Goal: Task Accomplishment & Management: Use online tool/utility

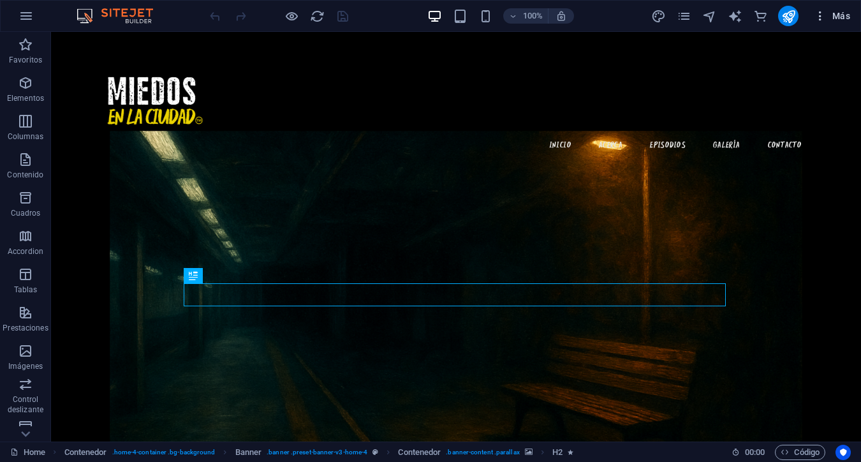
click at [821, 17] on icon "button" at bounding box center [820, 16] width 13 height 13
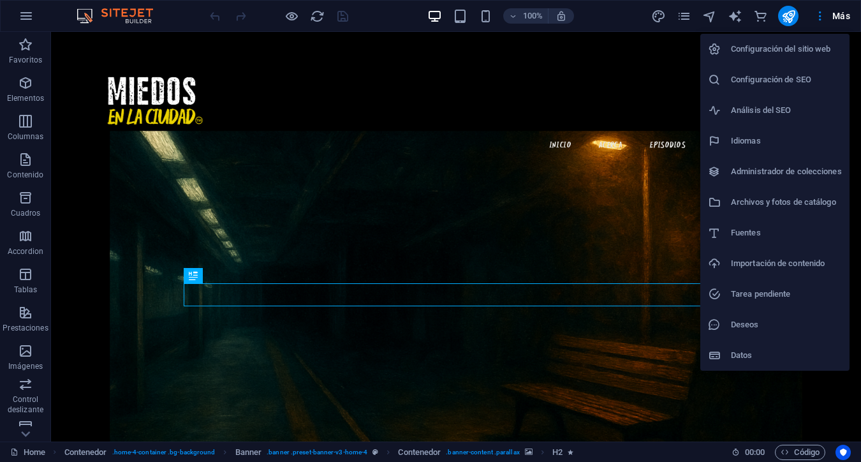
click at [793, 47] on h6 "Configuración del sitio web" at bounding box center [786, 48] width 111 height 15
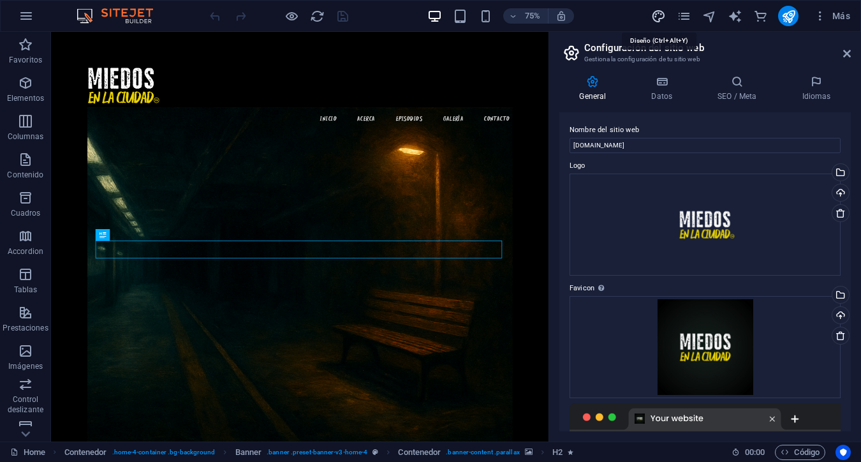
click at [663, 13] on icon "design" at bounding box center [658, 16] width 15 height 15
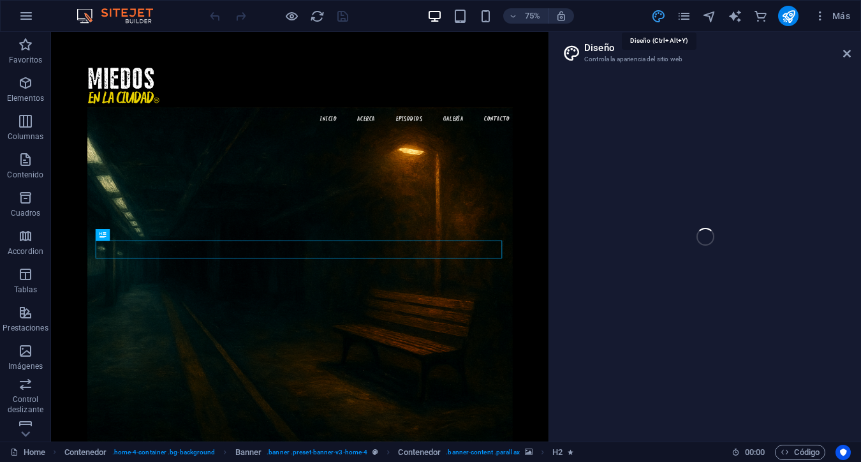
select select "px"
select select "200"
select select "px"
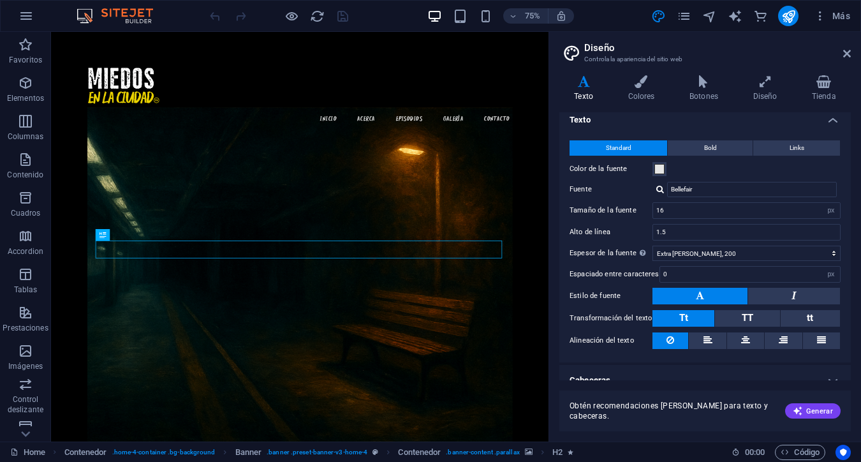
scroll to position [2, 0]
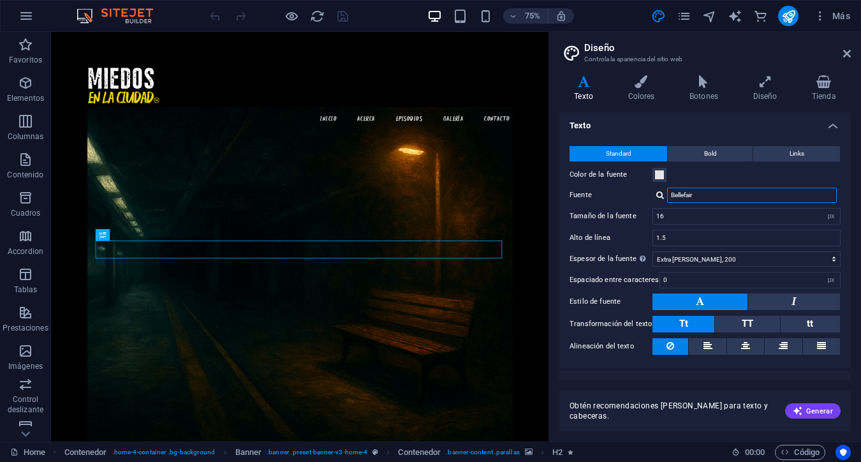
click at [682, 196] on input "Bellefair" at bounding box center [752, 195] width 170 height 15
click at [663, 196] on div at bounding box center [660, 195] width 8 height 8
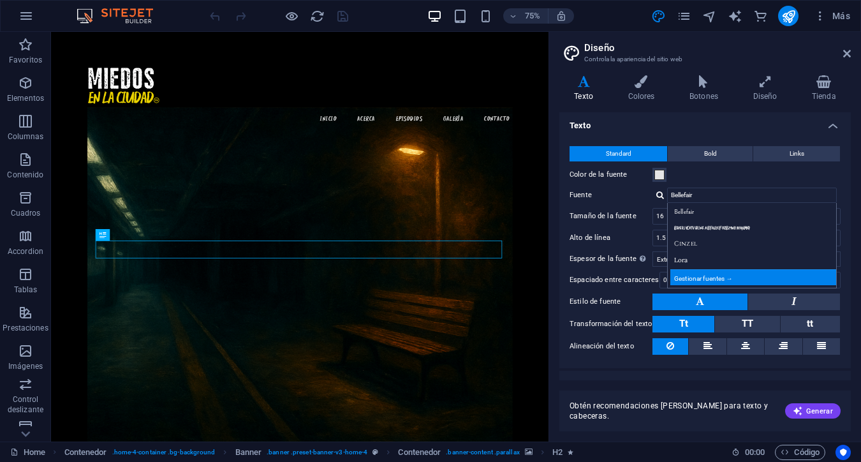
click at [696, 275] on div "Gestionar fuentes →" at bounding box center [754, 277] width 168 height 16
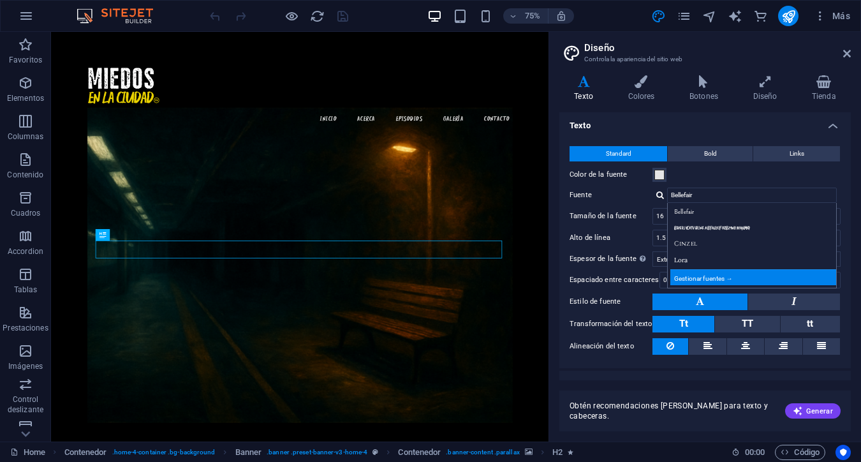
select select "popularity"
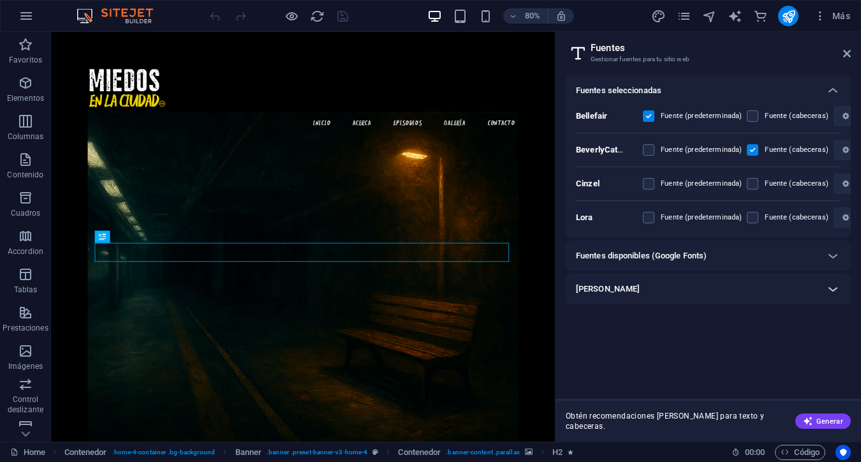
click at [832, 291] on icon at bounding box center [832, 288] width 15 height 15
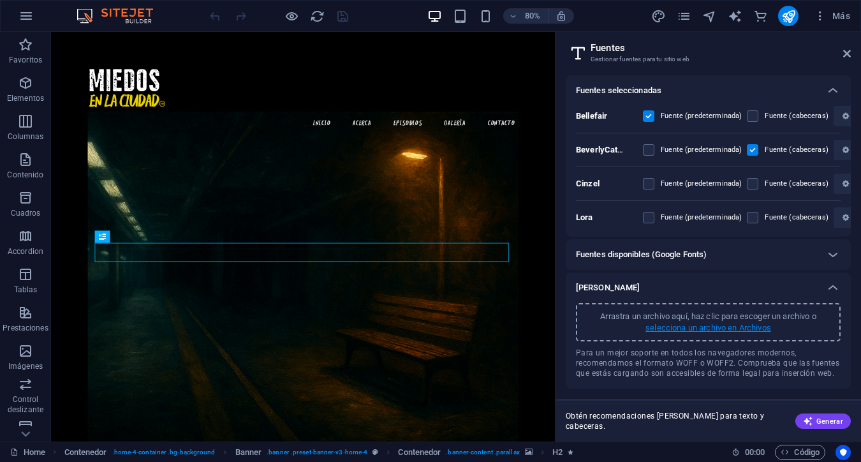
click at [695, 332] on p "selecciona un archivo en Archivos" at bounding box center [708, 327] width 126 height 11
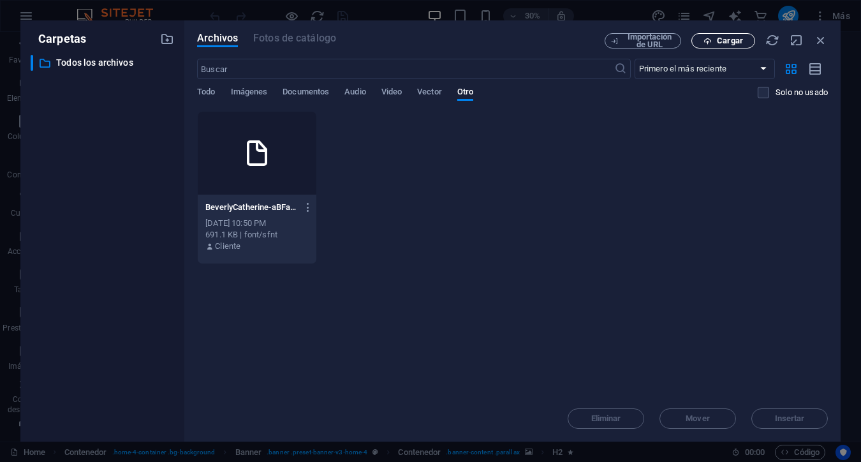
click at [717, 37] on span "Cargar" at bounding box center [730, 41] width 26 height 8
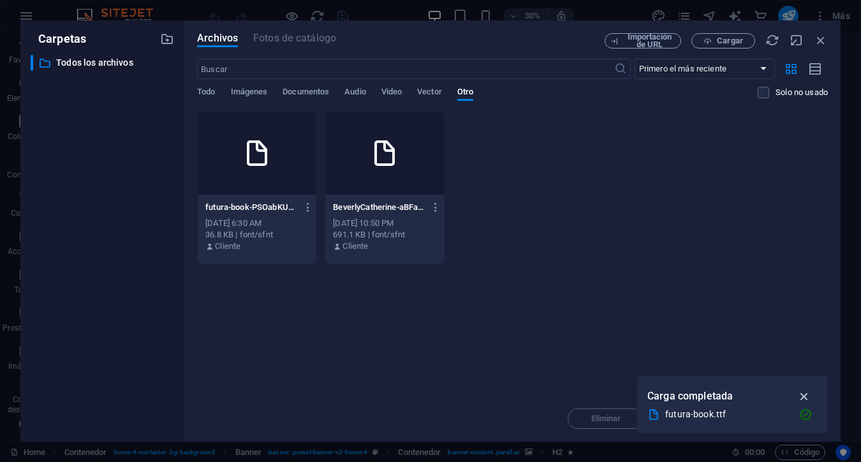
click at [805, 394] on icon "button" at bounding box center [804, 396] width 15 height 14
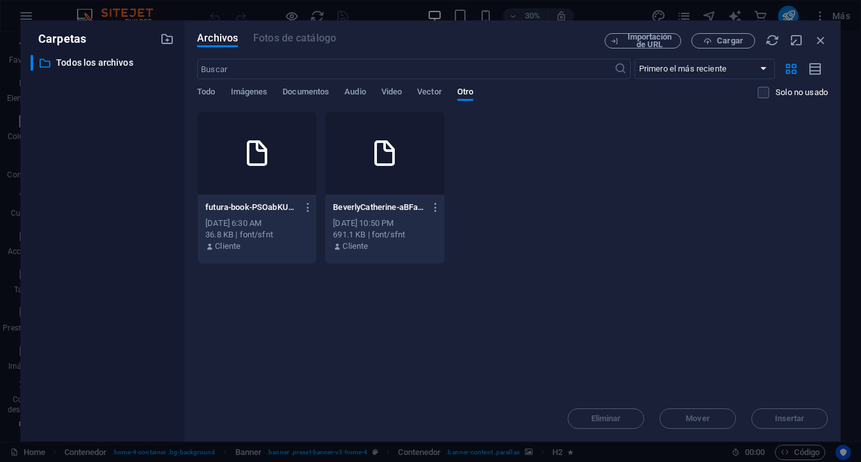
click at [246, 168] on div at bounding box center [257, 153] width 119 height 83
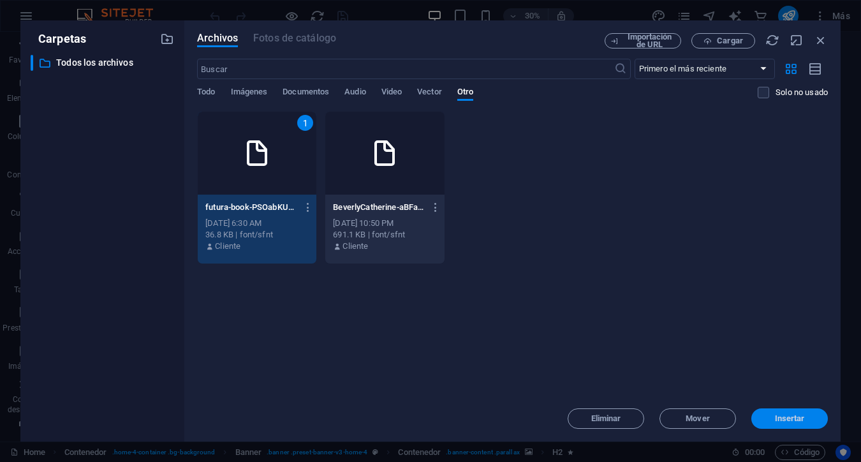
click at [792, 426] on button "Insertar" at bounding box center [789, 418] width 77 height 20
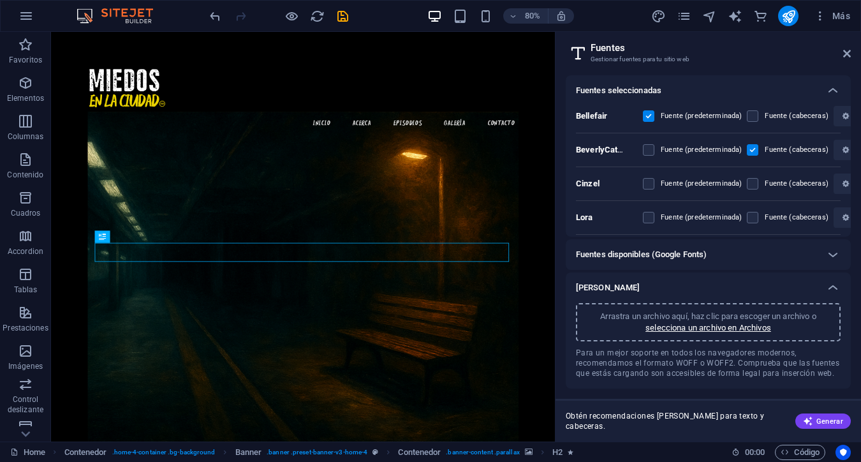
click at [774, 419] on span "Obtén recomendaciones [PERSON_NAME] para texto y cabeceras." at bounding box center [675, 421] width 219 height 20
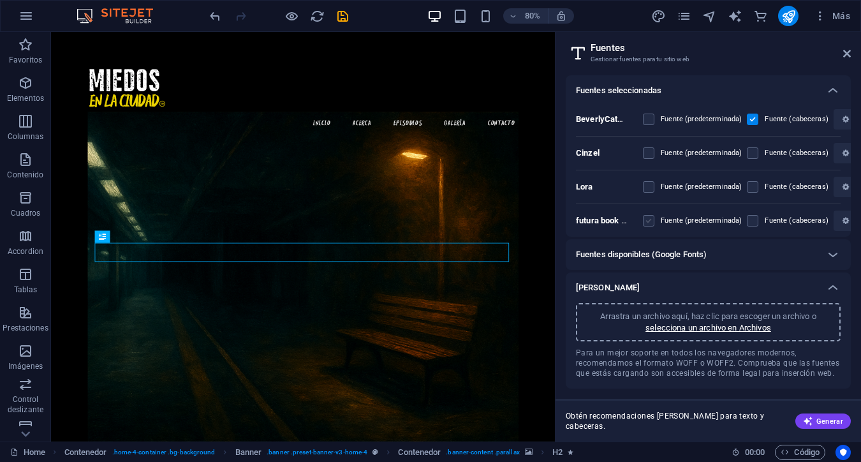
scroll to position [30, 0]
click at [649, 221] on label at bounding box center [648, 221] width 11 height 11
click at [0, 0] on PSOabKUSEit7OyO3W1xefA "checkbox" at bounding box center [0, 0] width 0 height 0
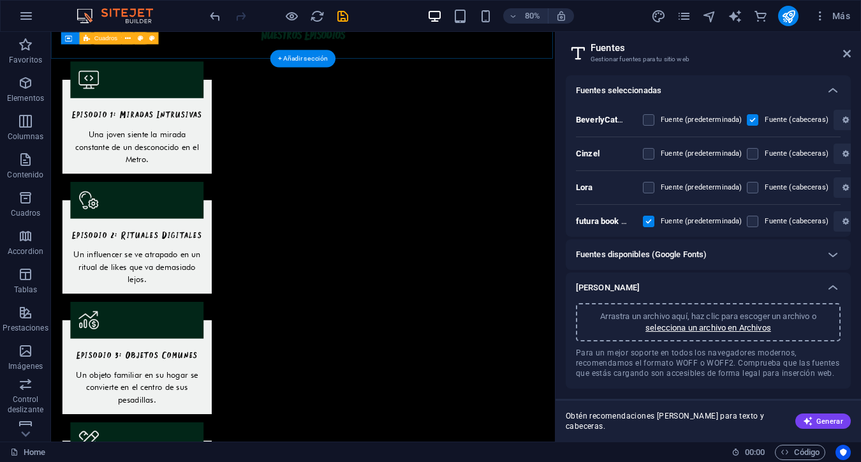
scroll to position [1335, 0]
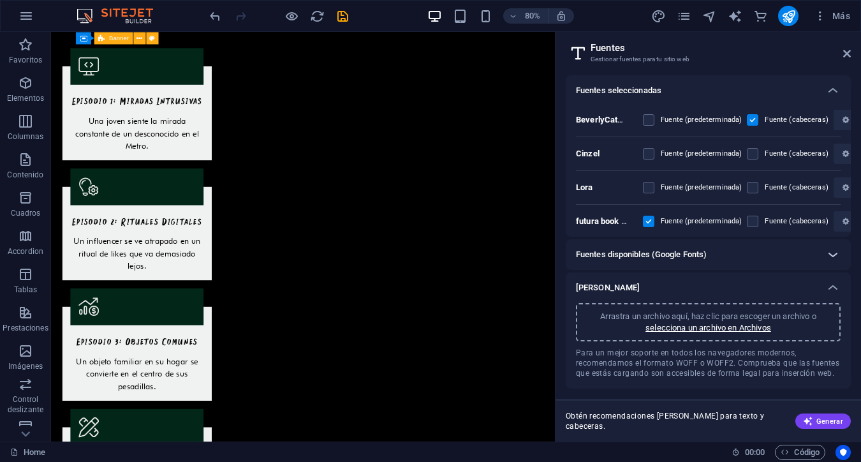
click at [834, 256] on icon at bounding box center [832, 254] width 15 height 15
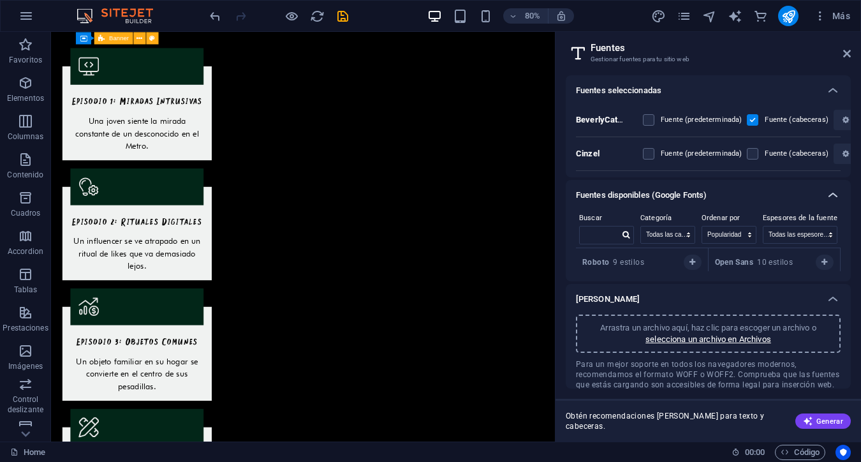
click at [835, 197] on icon at bounding box center [832, 195] width 15 height 15
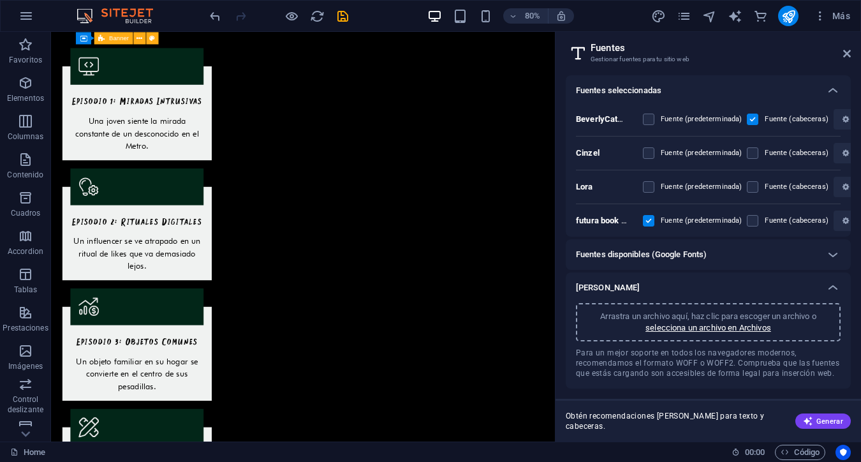
scroll to position [30, 0]
click at [842, 220] on icon "button" at bounding box center [845, 221] width 6 height 8
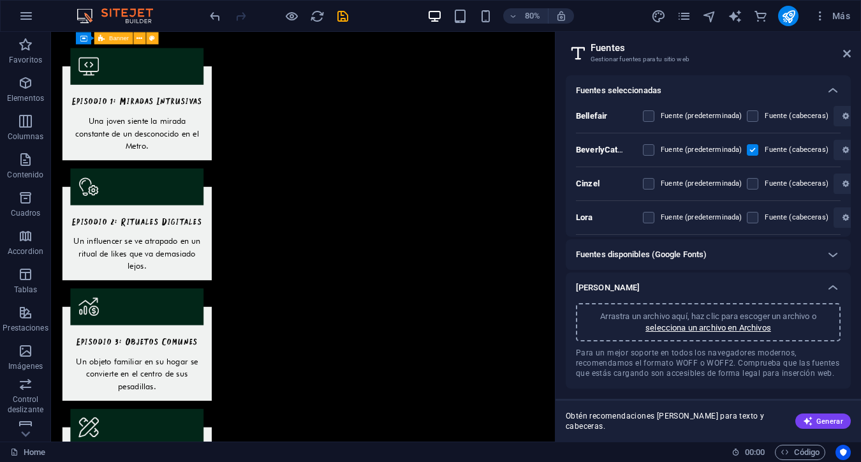
scroll to position [0, 0]
click at [836, 92] on icon at bounding box center [832, 90] width 15 height 15
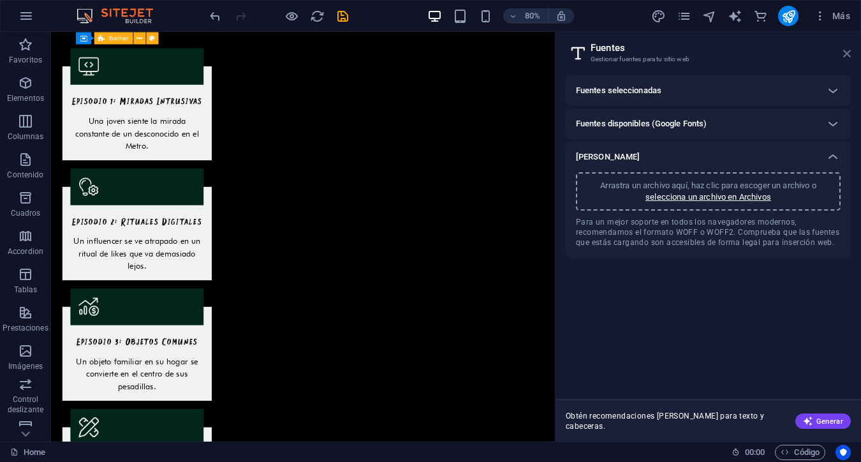
click at [848, 54] on icon at bounding box center [847, 53] width 8 height 10
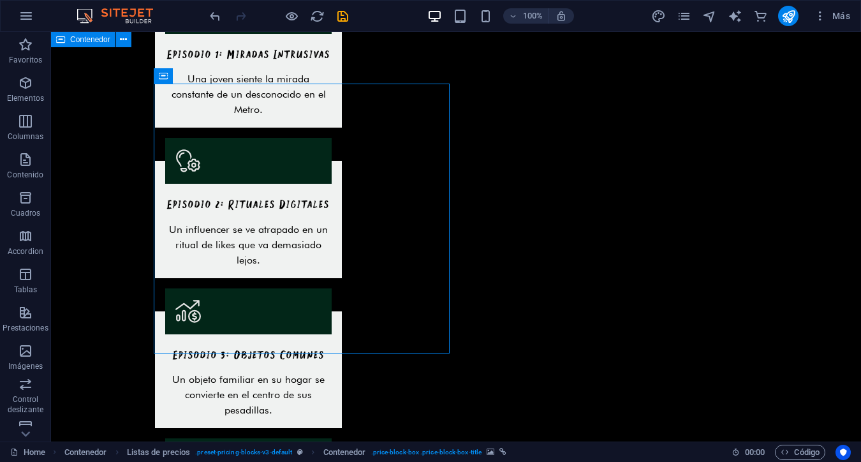
scroll to position [1382, 0]
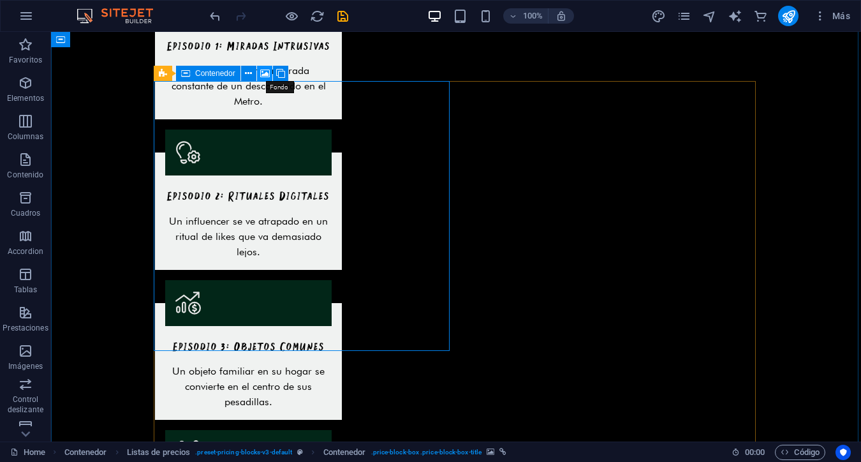
click at [264, 75] on icon at bounding box center [265, 73] width 10 height 13
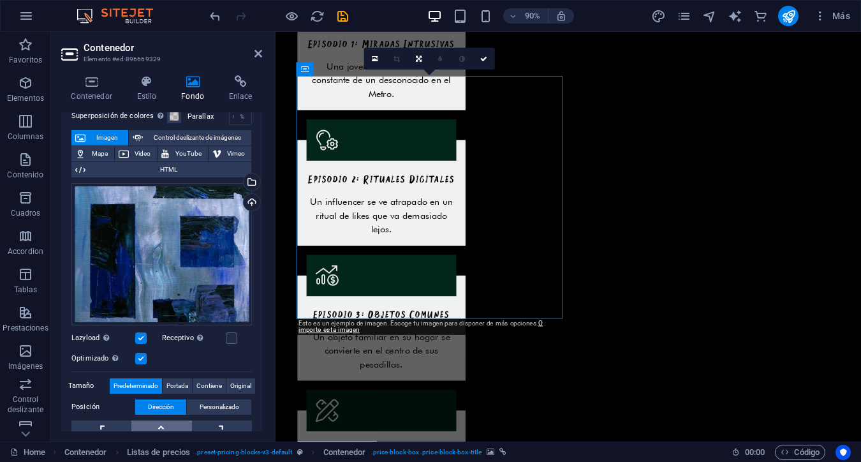
scroll to position [57, 0]
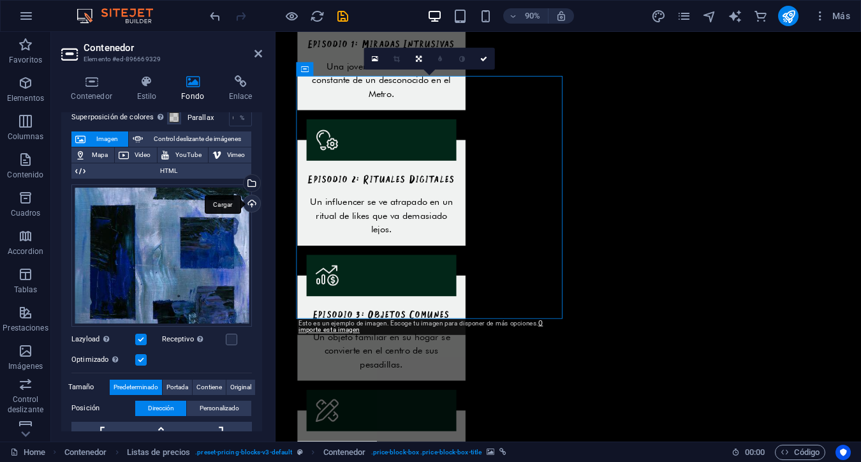
click at [250, 202] on div "Cargar" at bounding box center [250, 204] width 19 height 19
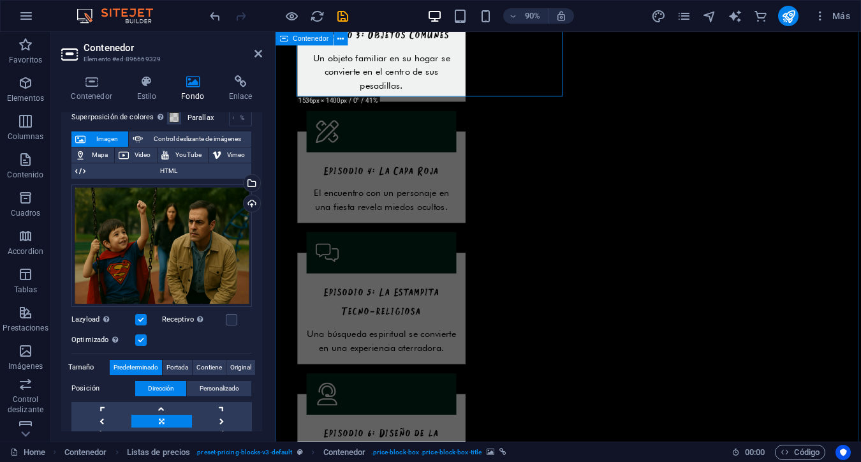
scroll to position [1629, 0]
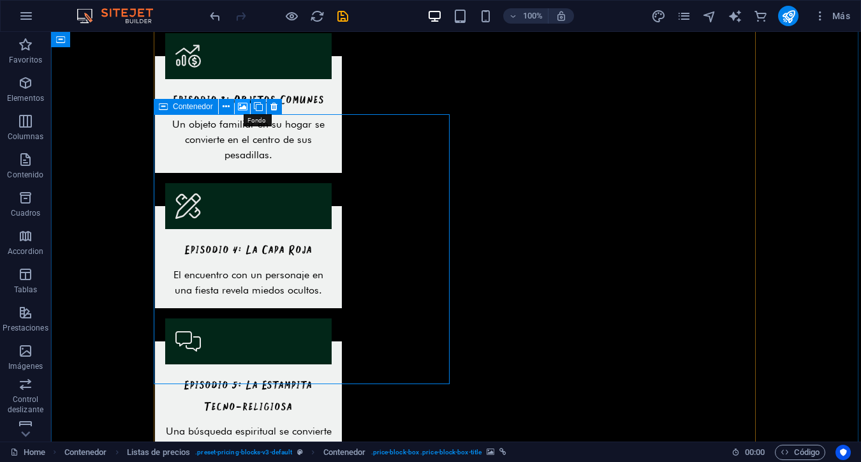
click at [242, 108] on icon at bounding box center [243, 106] width 10 height 13
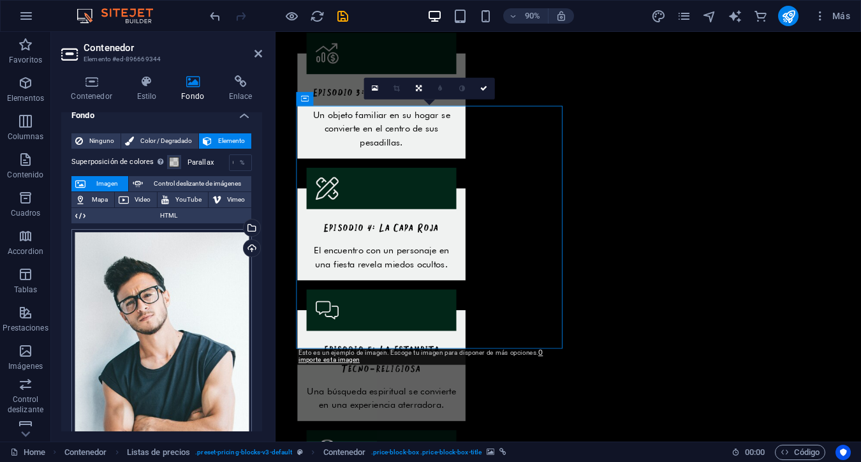
scroll to position [15, 0]
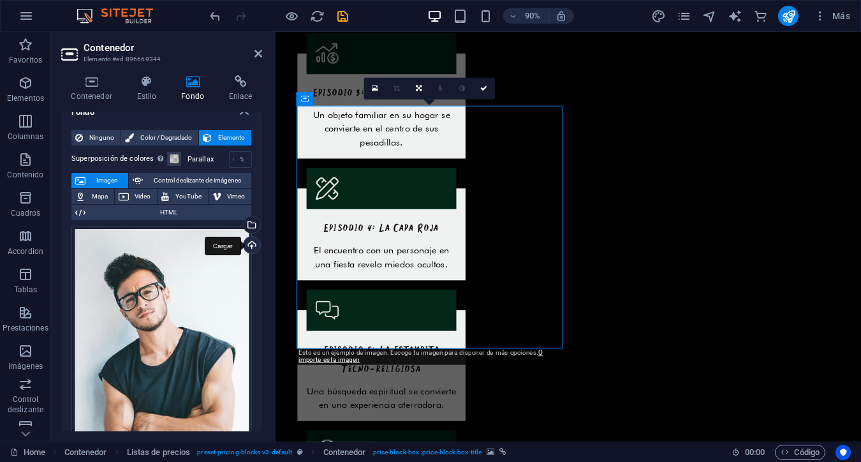
click at [251, 245] on div "Cargar" at bounding box center [250, 246] width 19 height 19
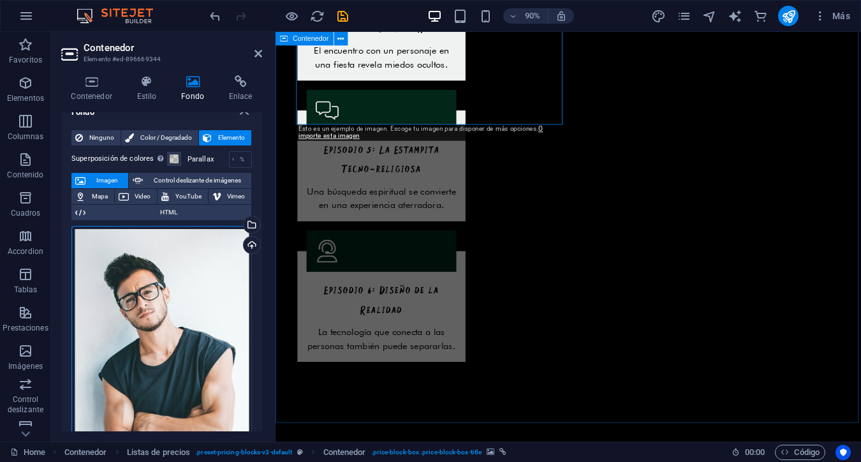
scroll to position [1890, 0]
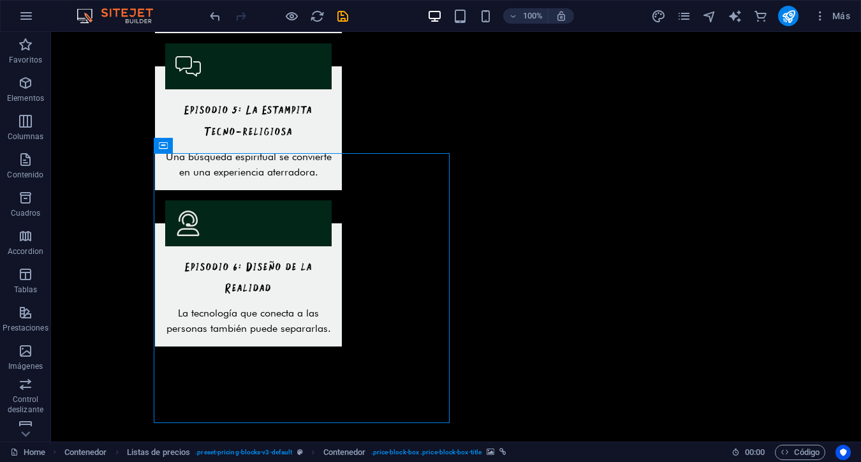
scroll to position [1870, 0]
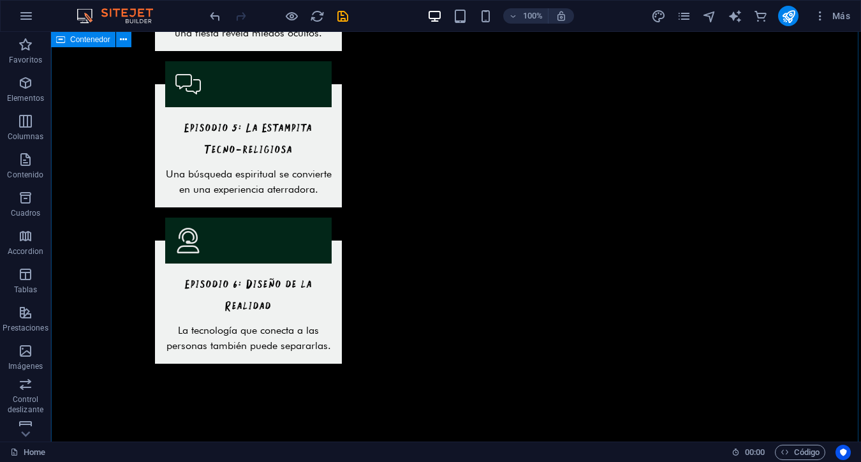
scroll to position [1889, 0]
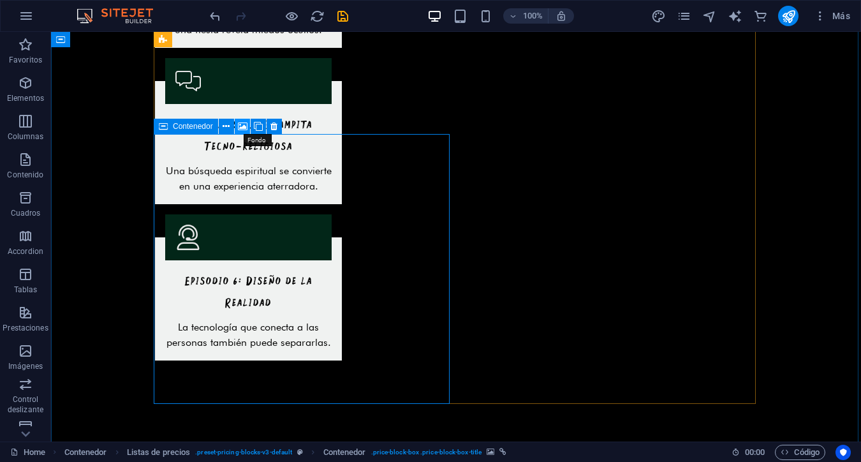
click at [242, 129] on icon at bounding box center [243, 126] width 10 height 13
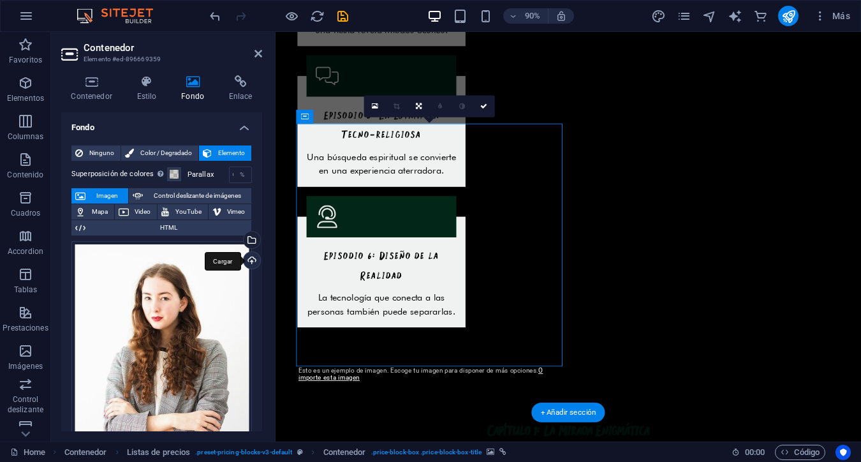
click at [247, 258] on div "Cargar" at bounding box center [250, 261] width 19 height 19
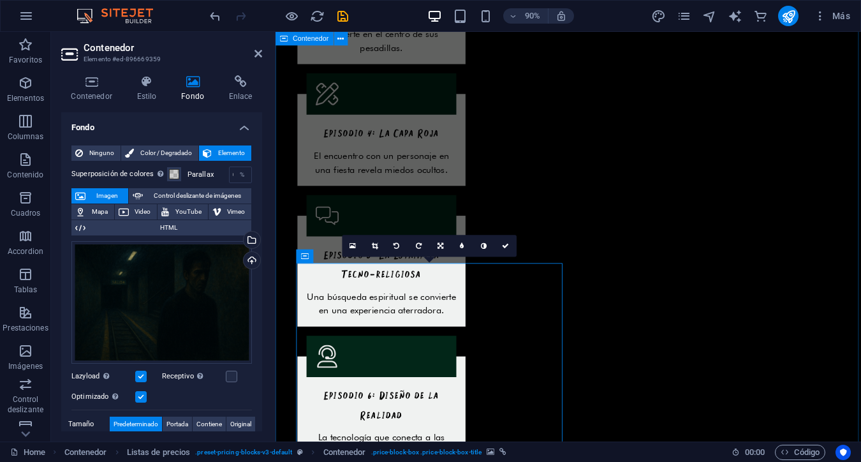
scroll to position [1734, 0]
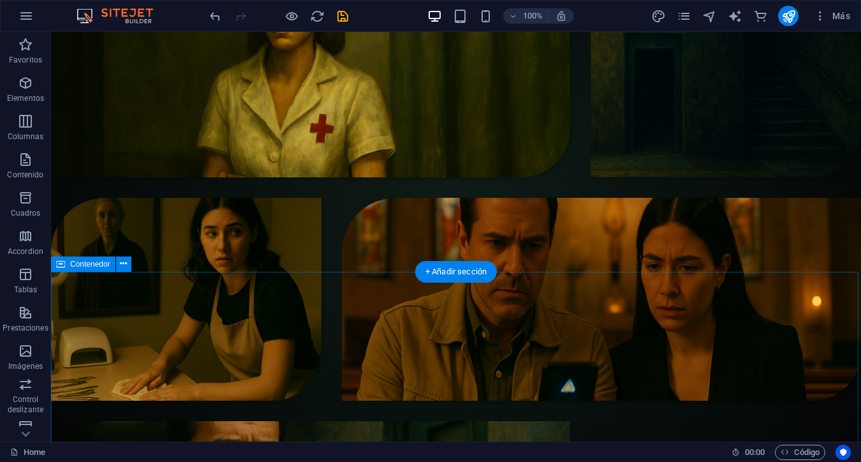
scroll to position [3453, 0]
